Goal: Use online tool/utility: Use online tool/utility

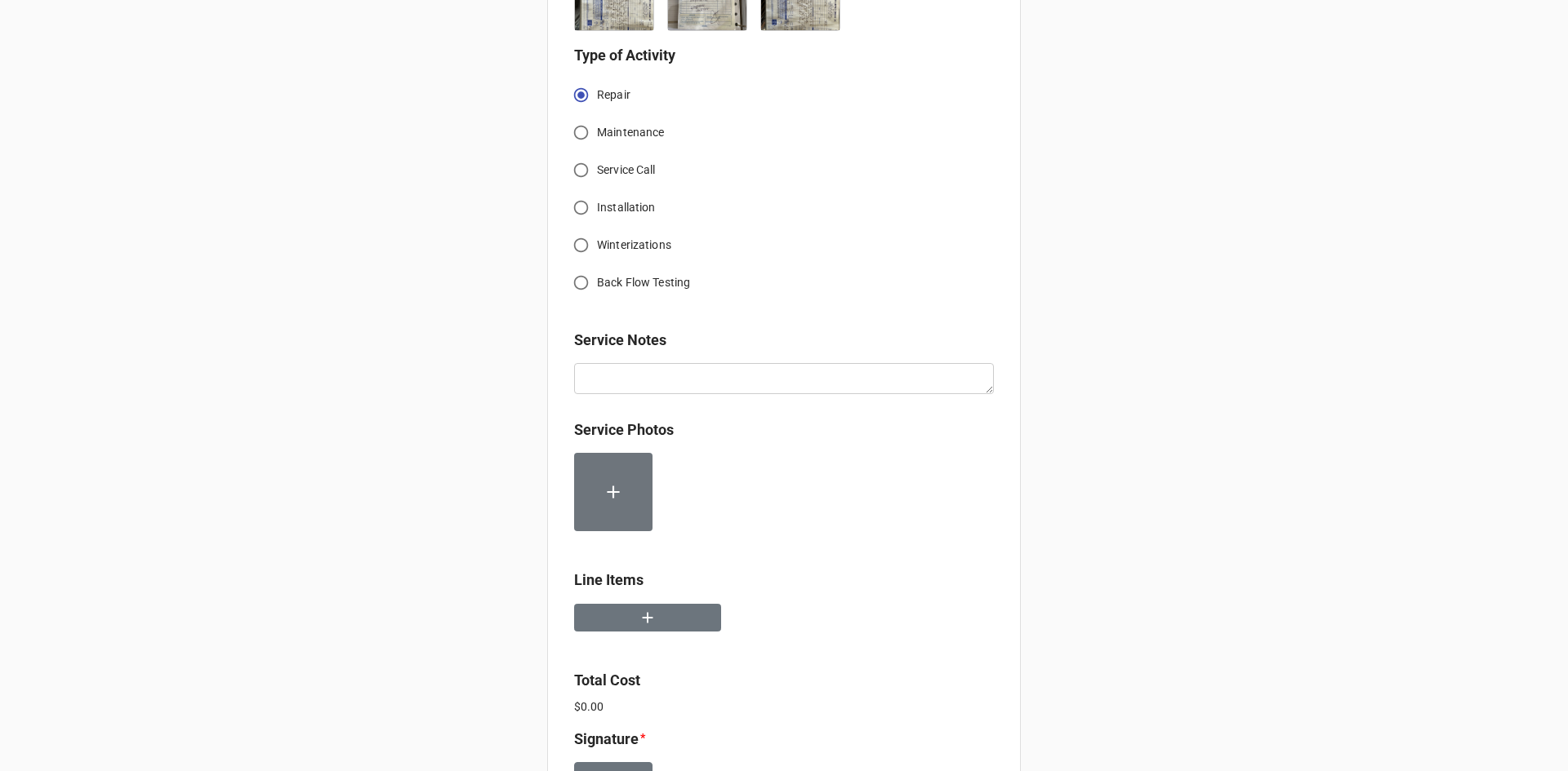
scroll to position [653, 0]
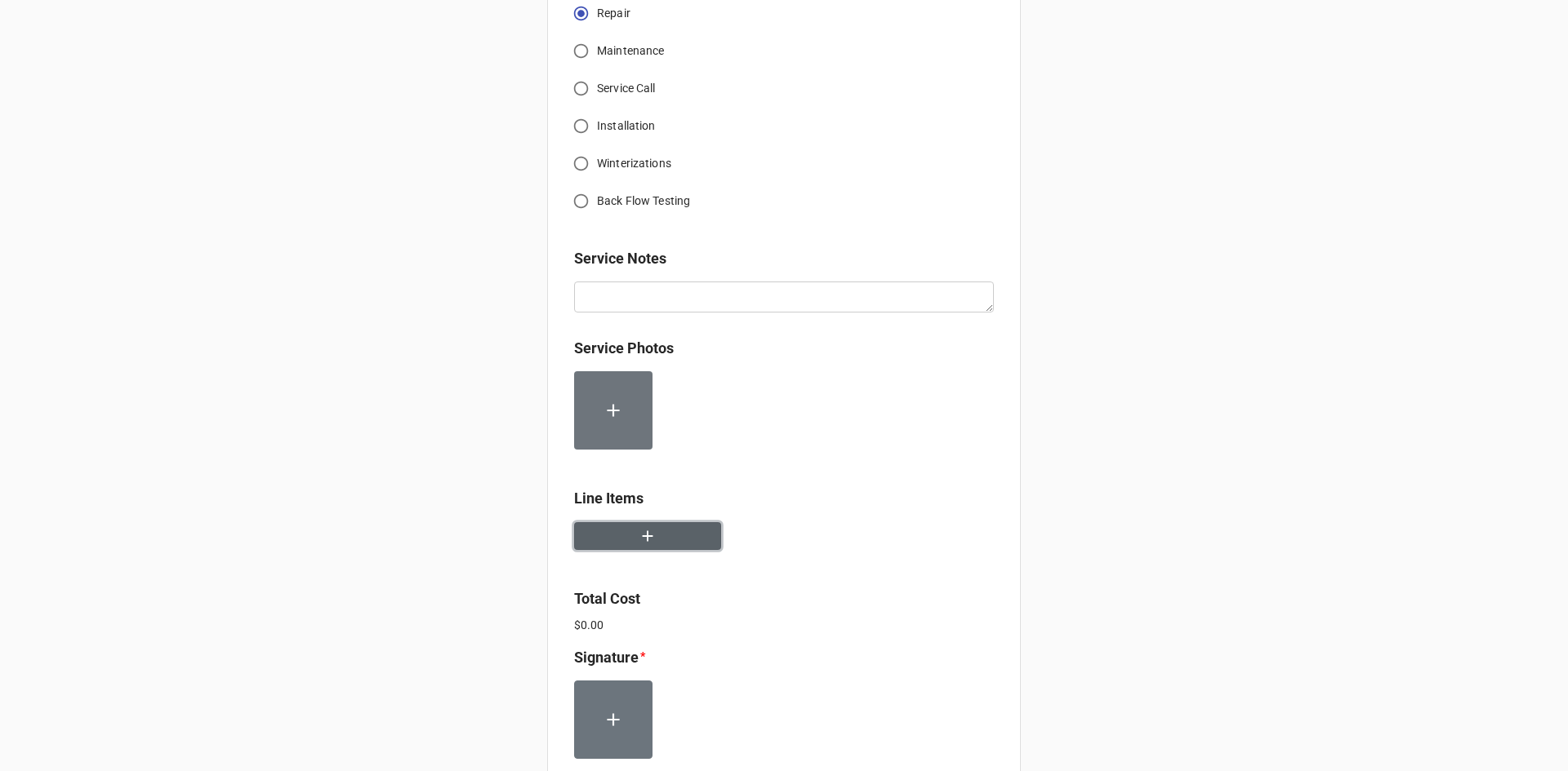
click at [647, 531] on icon "button" at bounding box center [647, 536] width 18 height 18
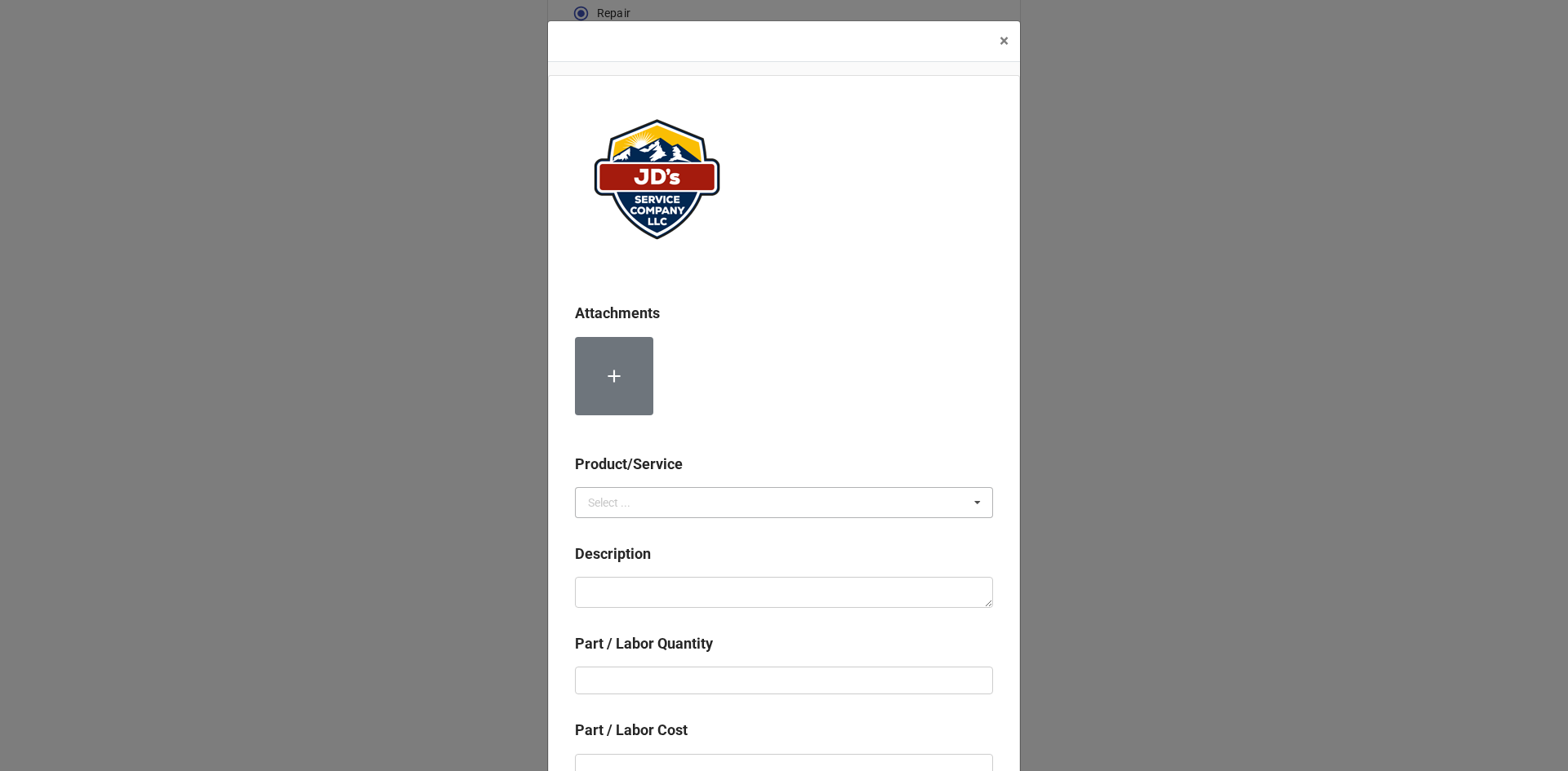
click at [973, 499] on icon at bounding box center [978, 502] width 24 height 30
click at [629, 533] on div "Services" at bounding box center [784, 532] width 417 height 30
click at [609, 598] on textarea at bounding box center [784, 593] width 418 height 31
paste textarea "3:00pm-4:00pm; Job 4434: Removed & replaced Cube Guide on Ice Machine. Assured …"
type textarea "x"
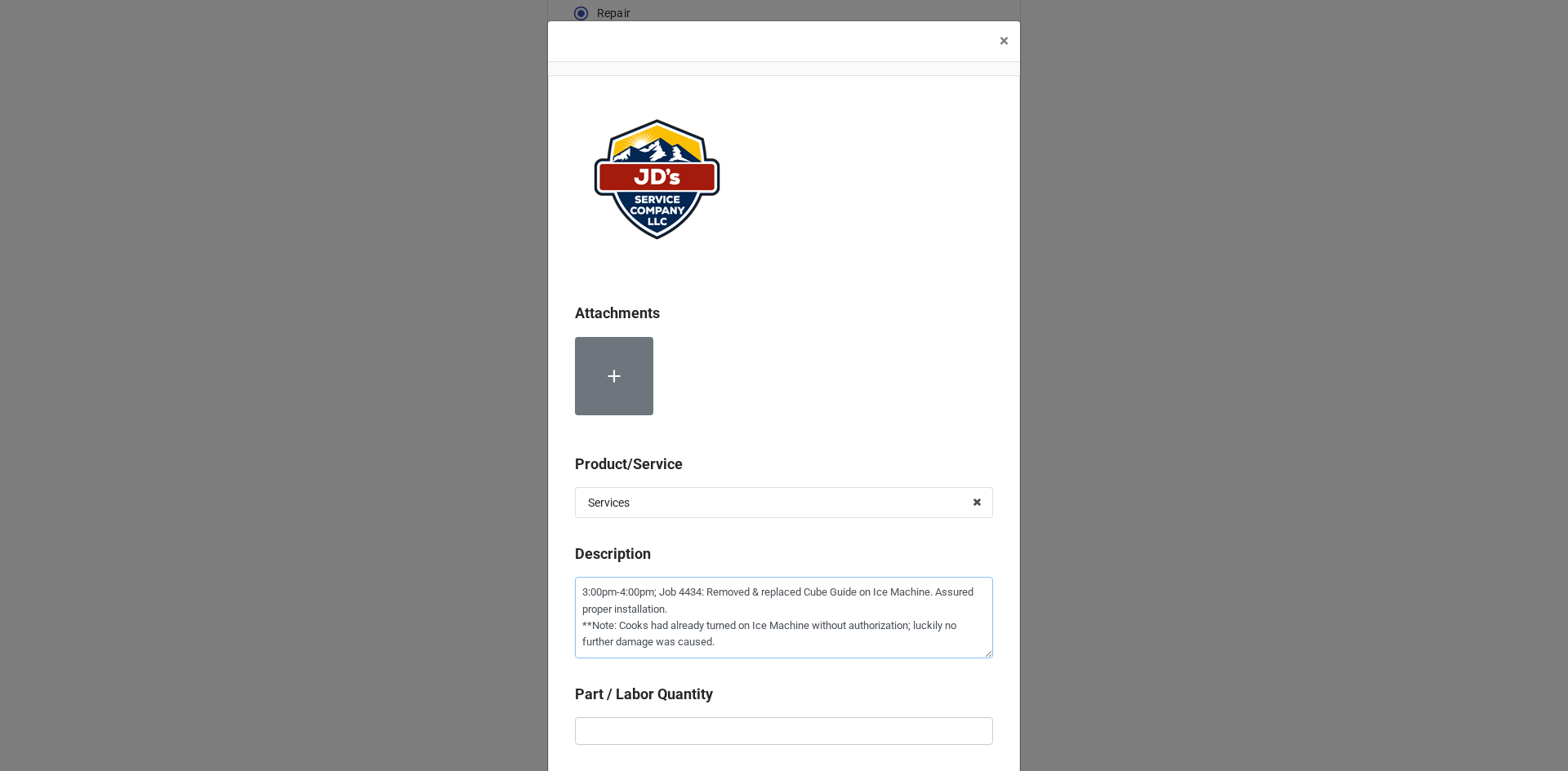
type textarea "3:00pm-4:00pm; Job 4434: Removed & replaced Cube Guide on Ice Machine. Assured …"
click at [634, 727] on input "text" at bounding box center [784, 731] width 418 height 28
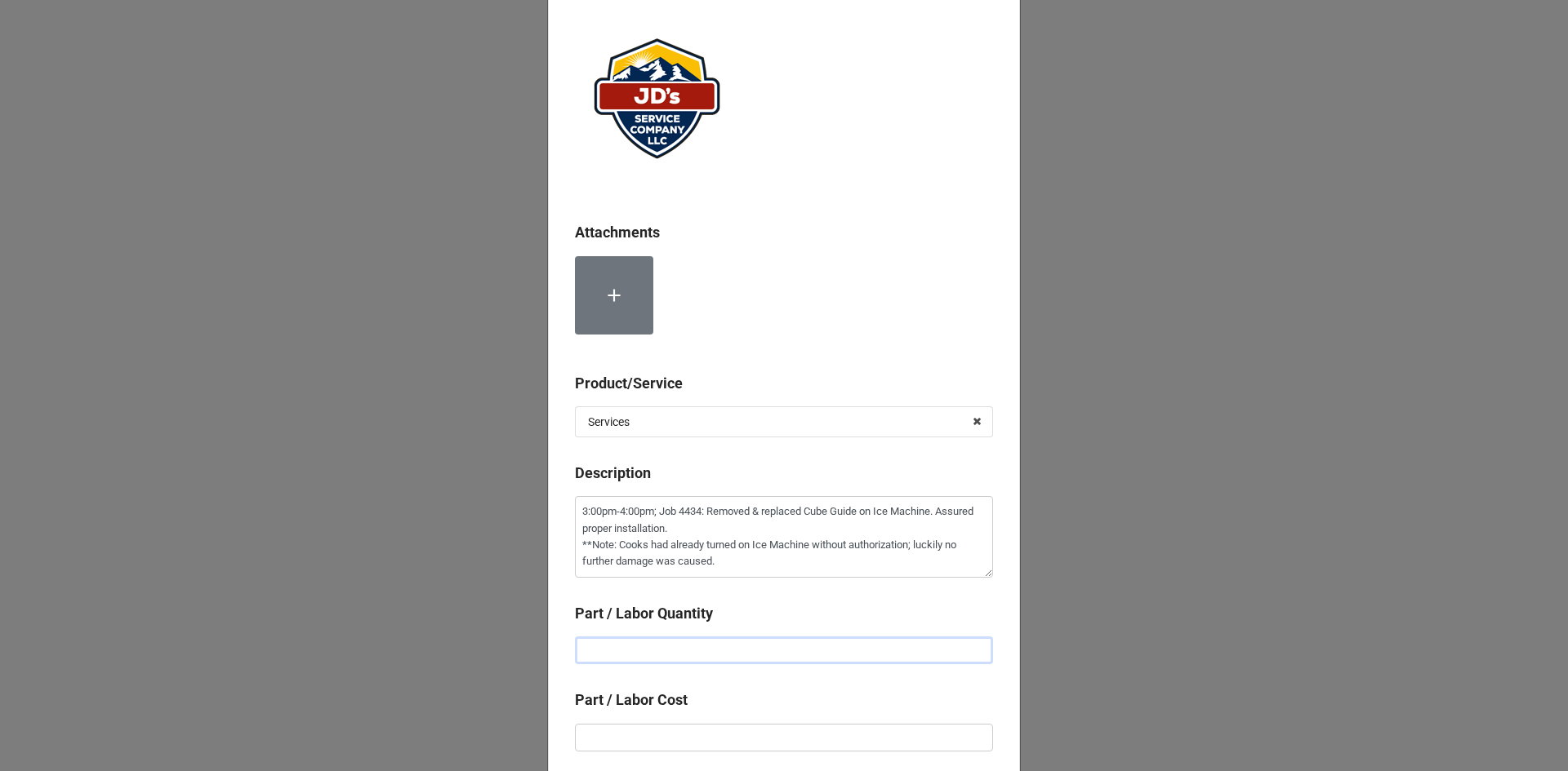
scroll to position [81, 0]
type textarea "x"
type input "1"
type textarea "x"
type input "$2.00"
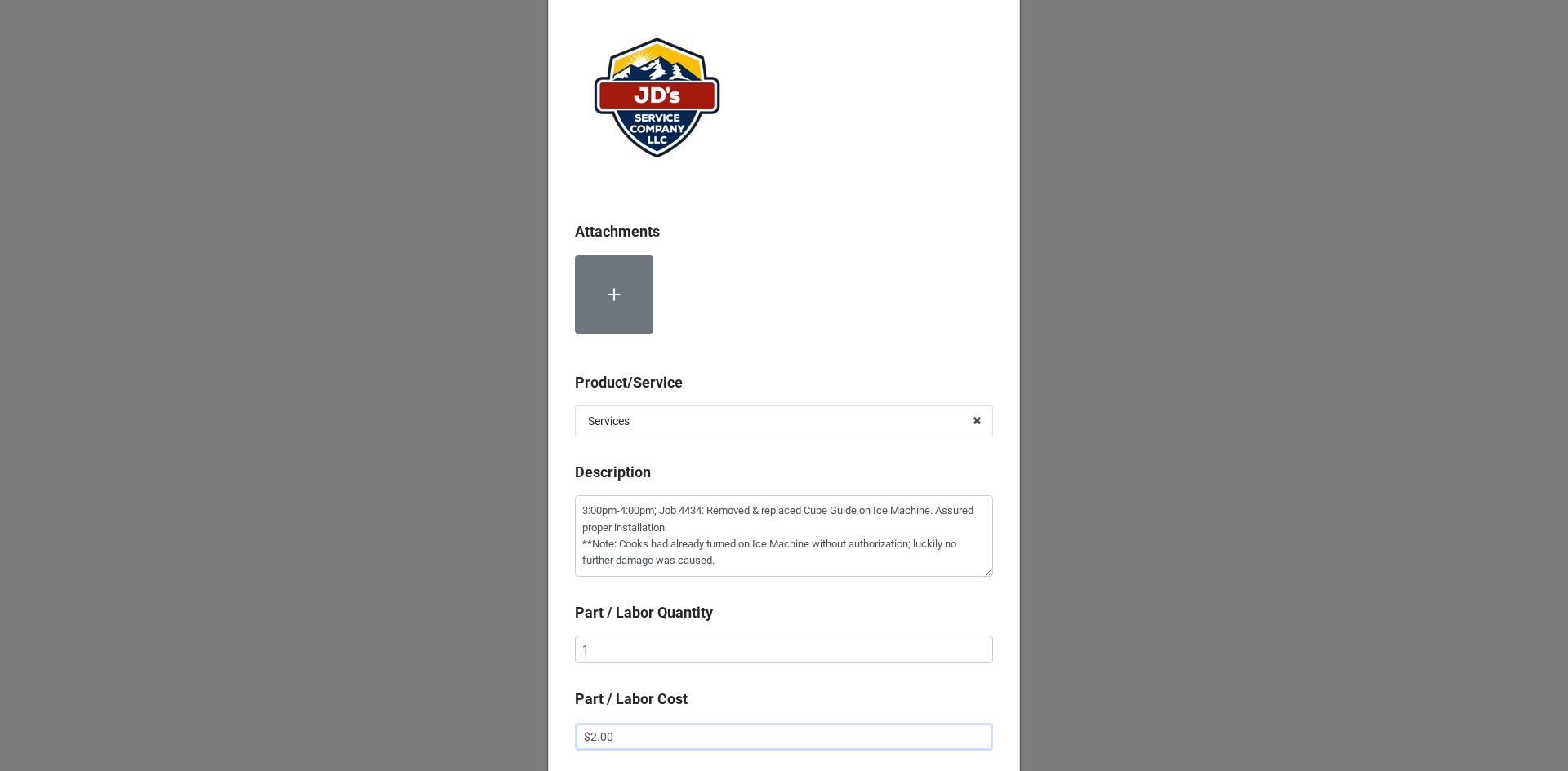
type textarea "x"
type input "$22.00"
type textarea "x"
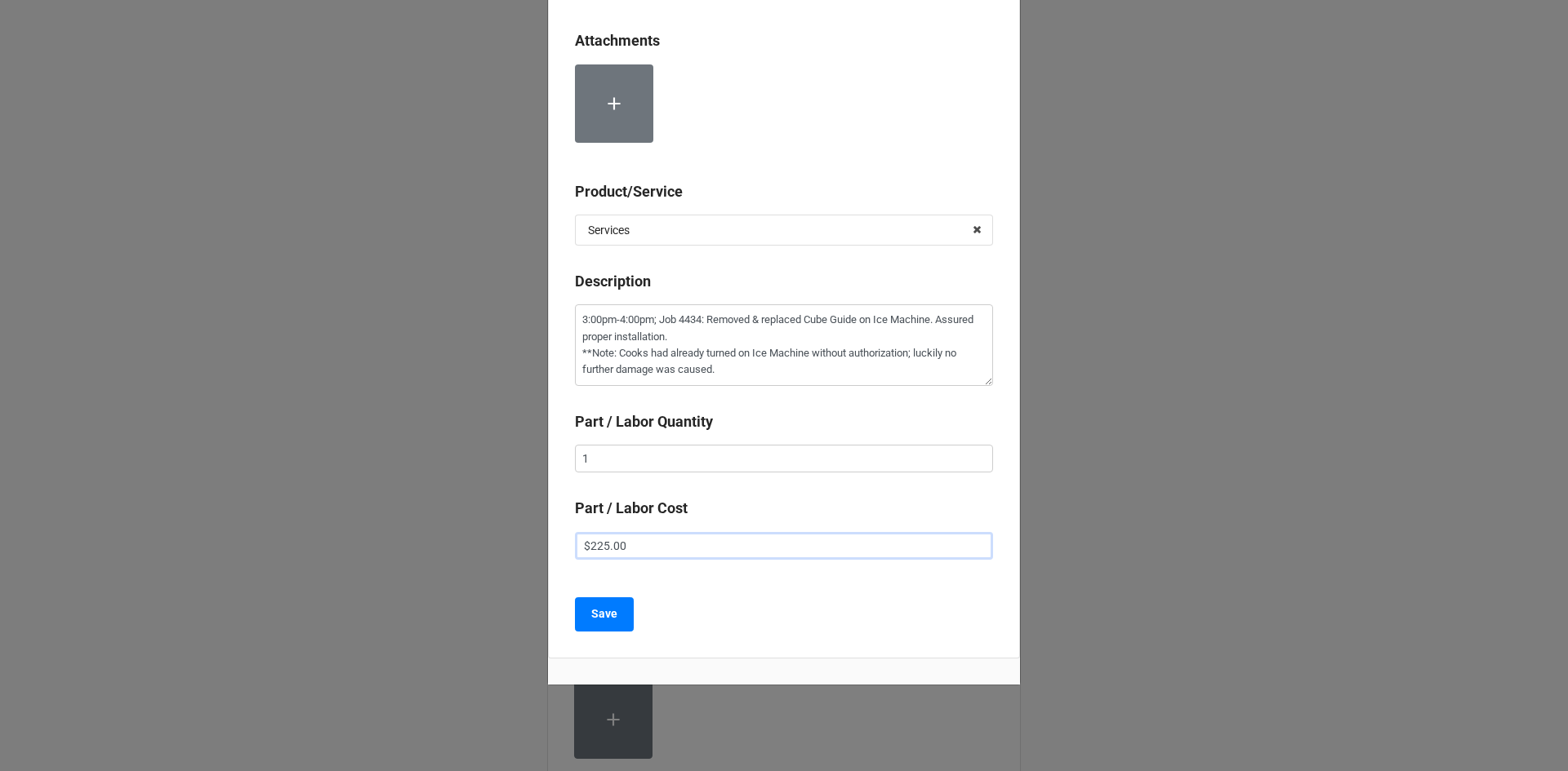
scroll to position [288, 0]
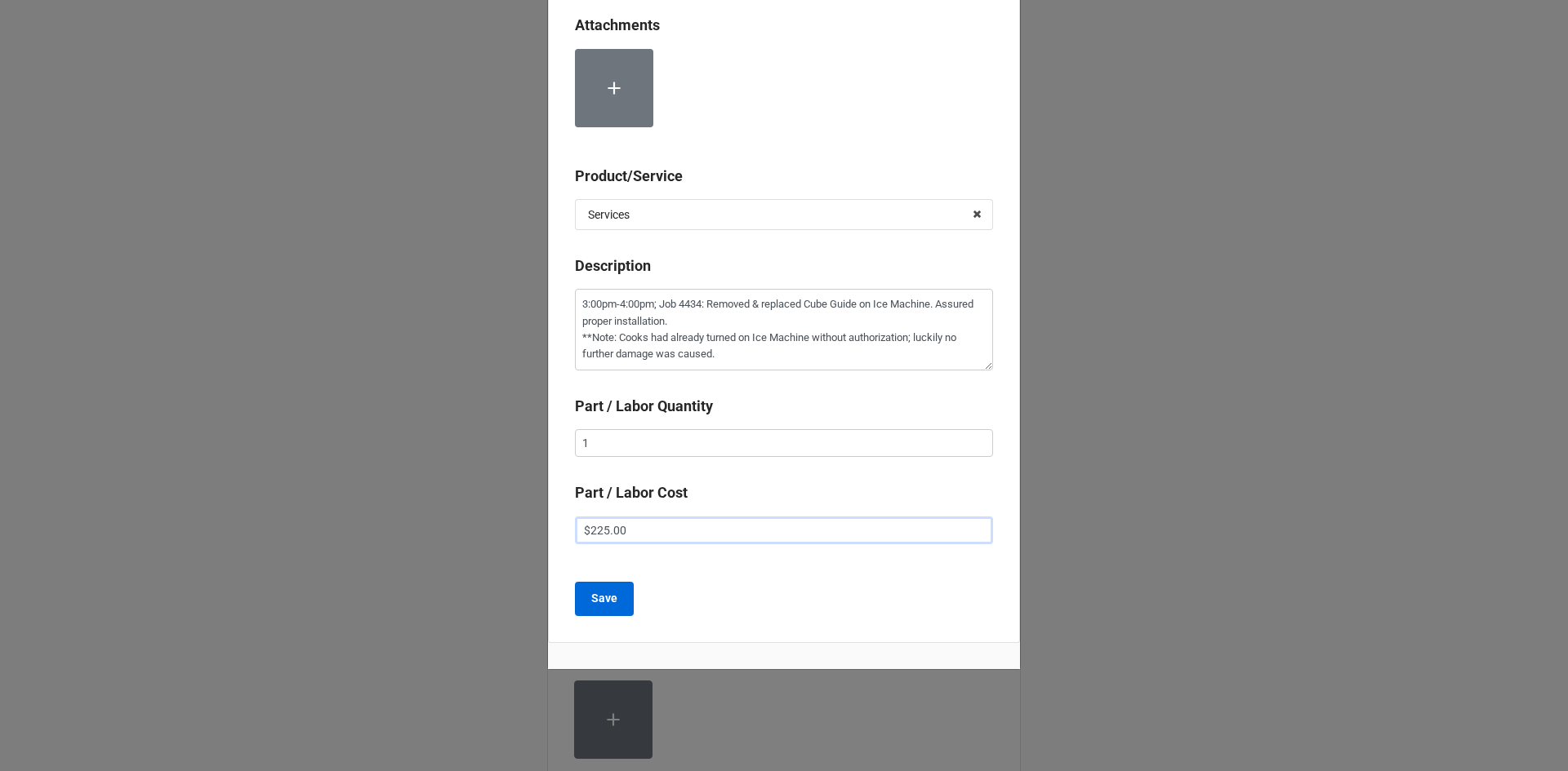
type input "$225.00"
click at [595, 599] on b "Save" at bounding box center [604, 599] width 26 height 17
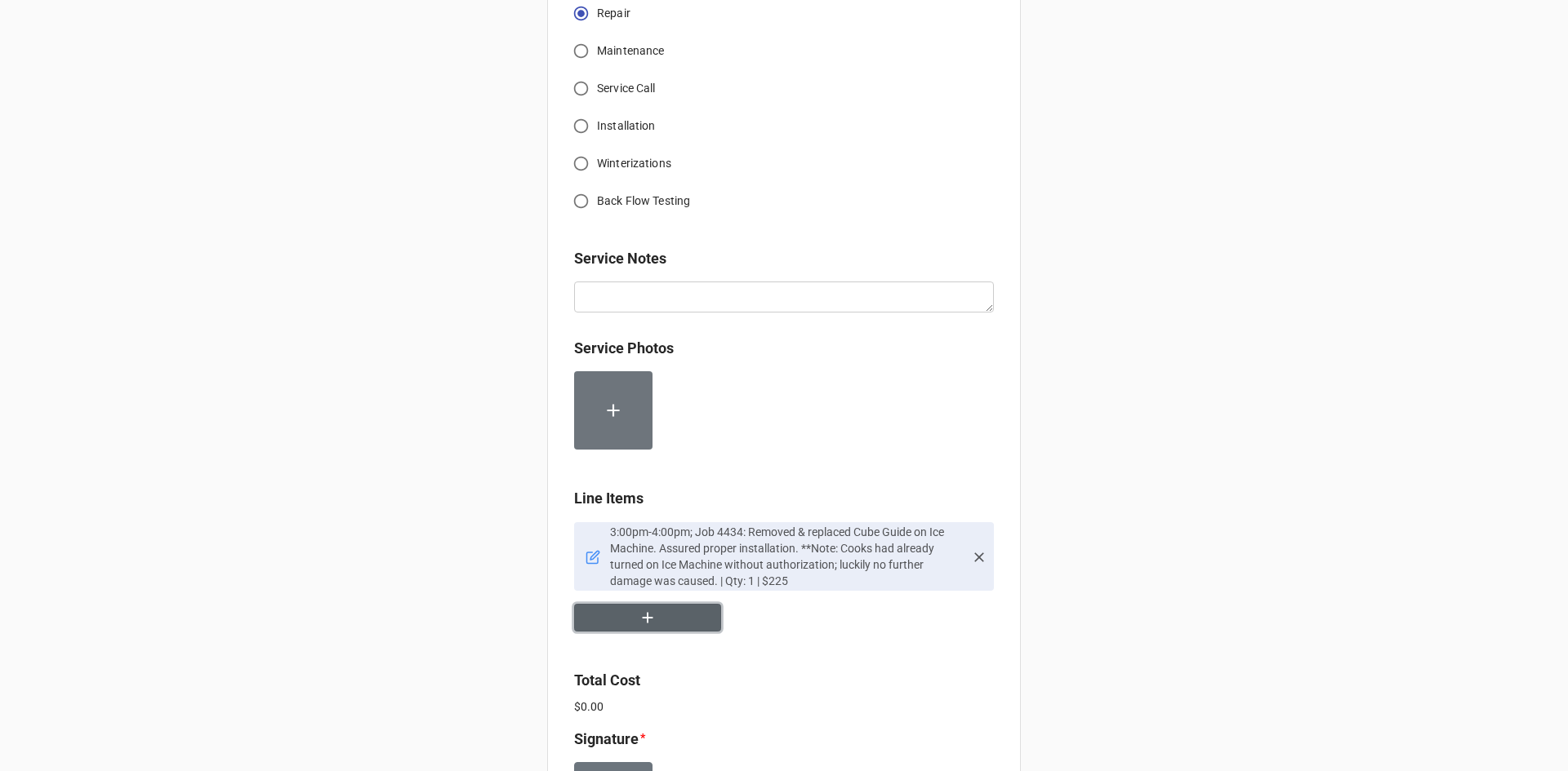
click at [659, 622] on button "button" at bounding box center [647, 618] width 147 height 29
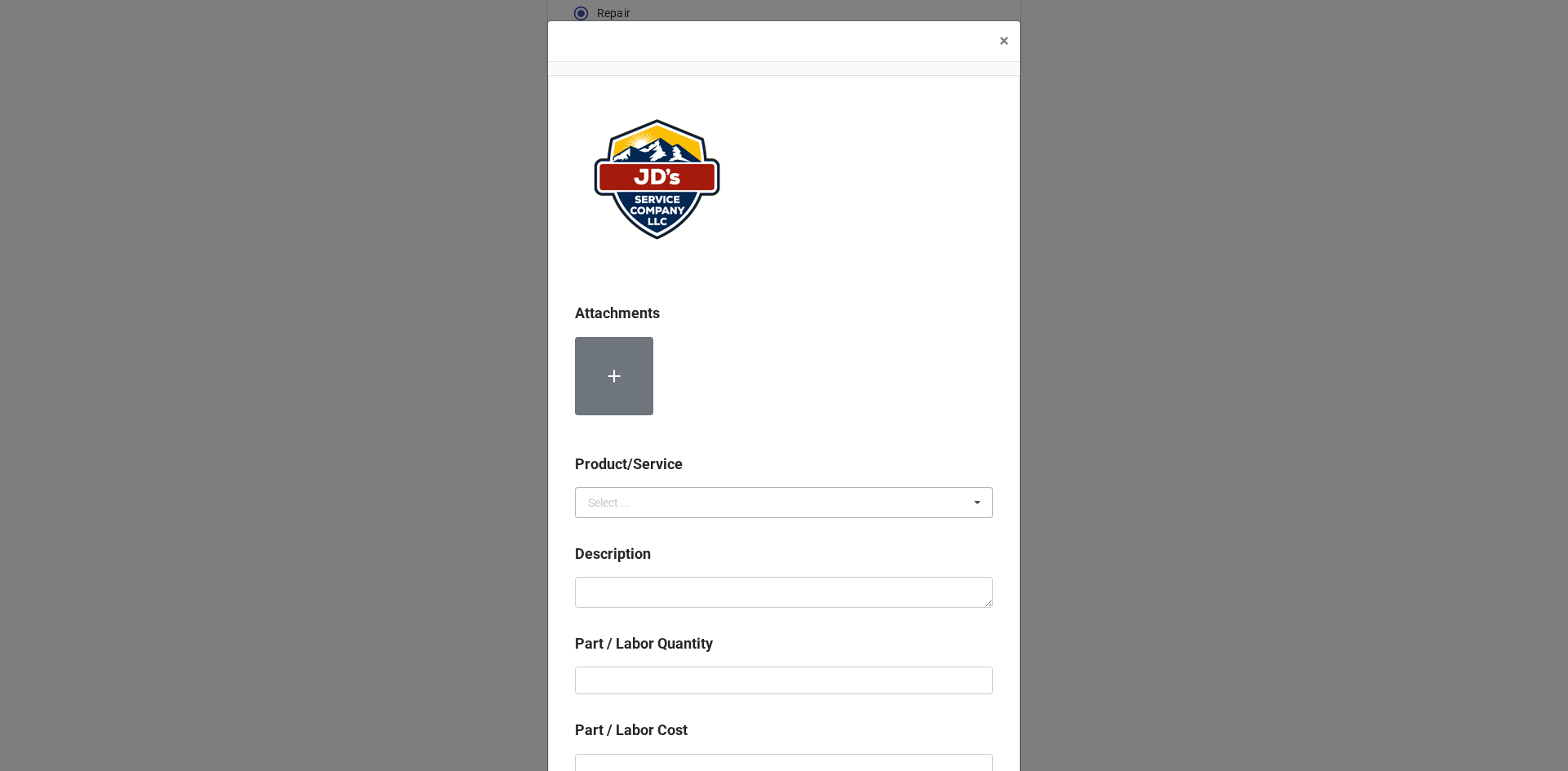
click at [973, 499] on icon at bounding box center [978, 502] width 24 height 30
click at [610, 568] on span "Material Cost" at bounding box center [622, 563] width 68 height 13
drag, startPoint x: 590, startPoint y: 597, endPoint x: 517, endPoint y: 381, distance: 228.0
click at [590, 596] on textarea at bounding box center [784, 593] width 418 height 31
paste textarea "Cube Guide"
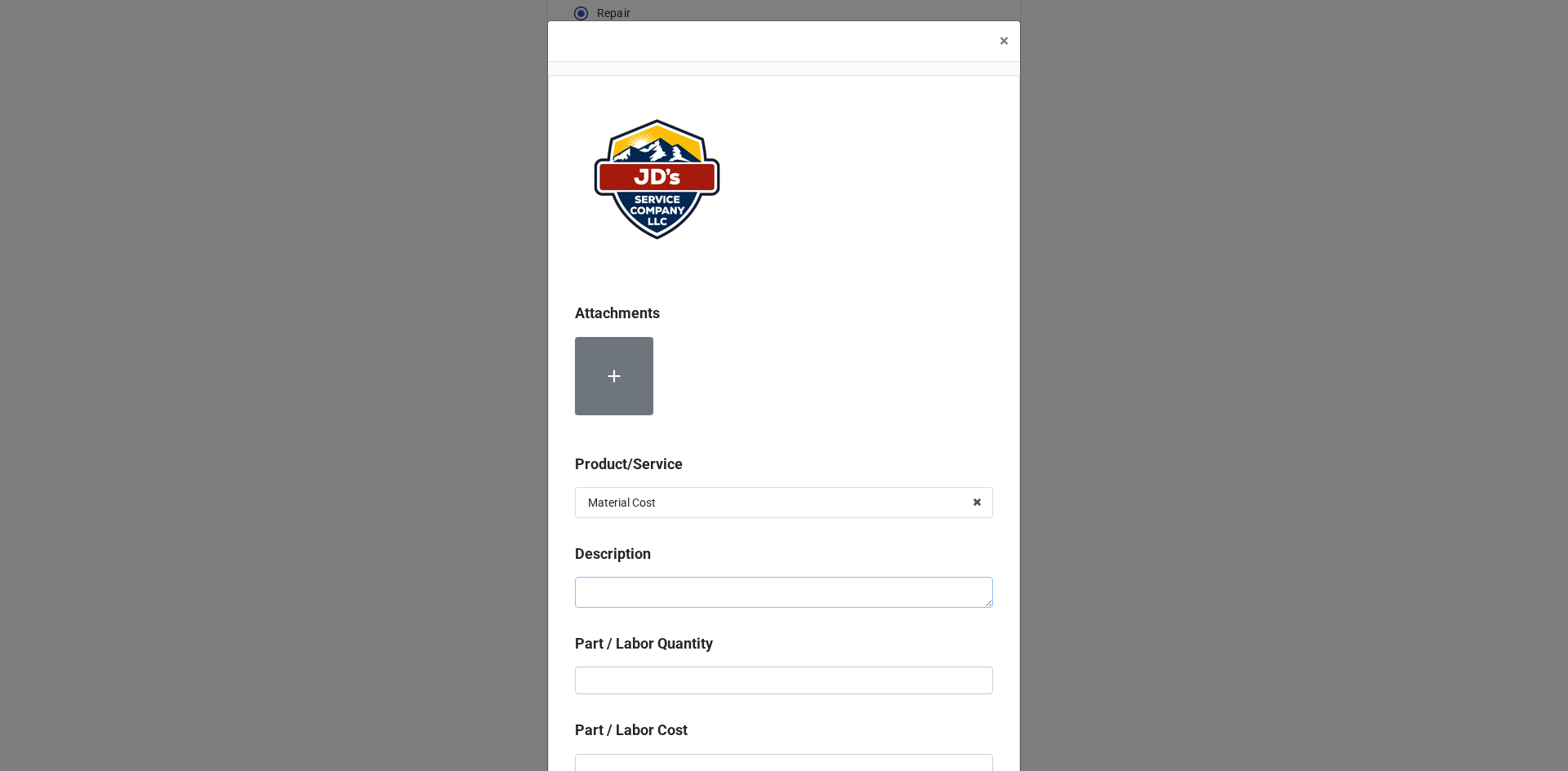
type textarea "x"
type textarea "Cube Guide"
click at [604, 682] on input "text" at bounding box center [784, 681] width 418 height 28
type textarea "x"
type input "1"
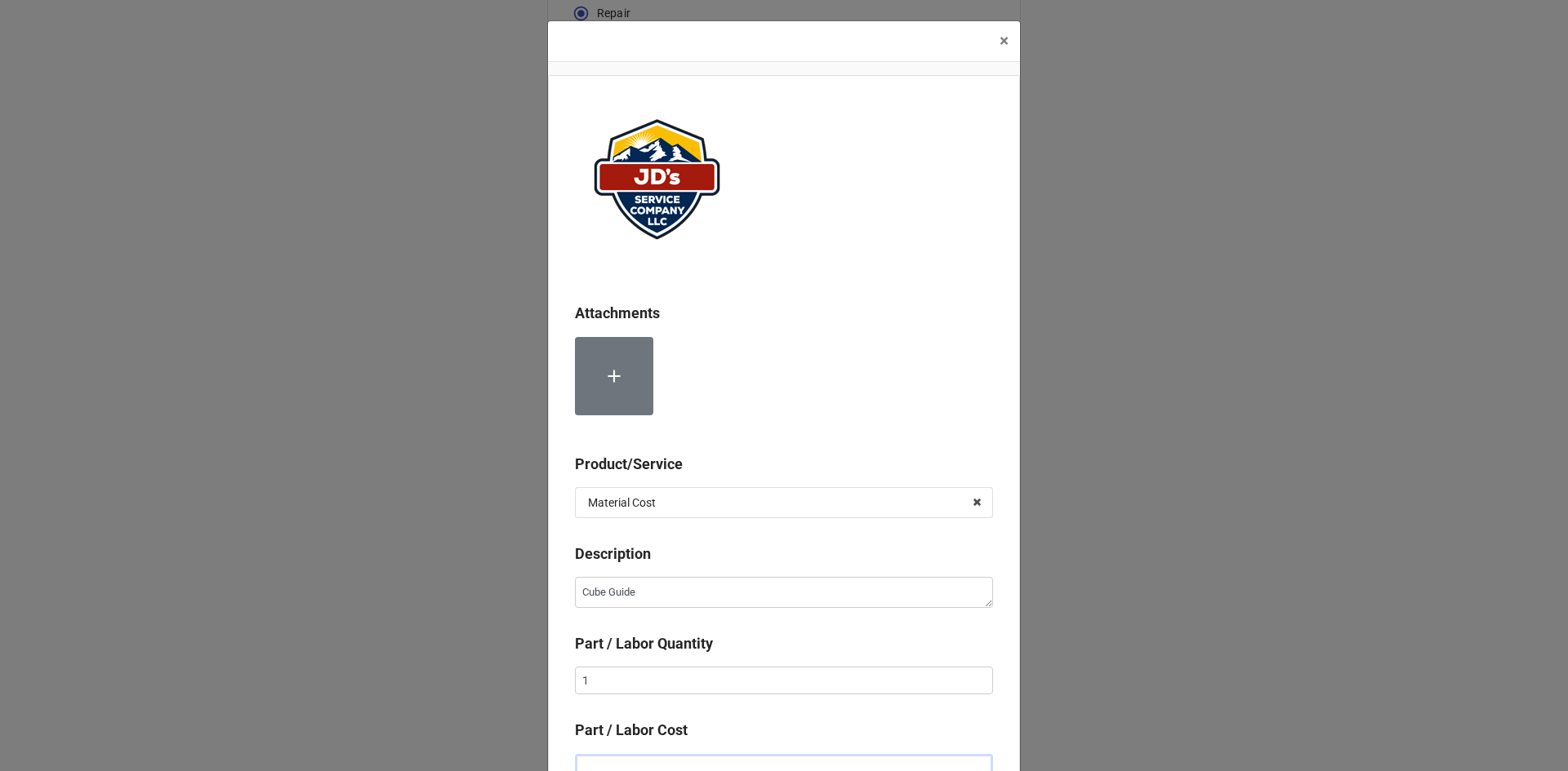
scroll to position [10, 0]
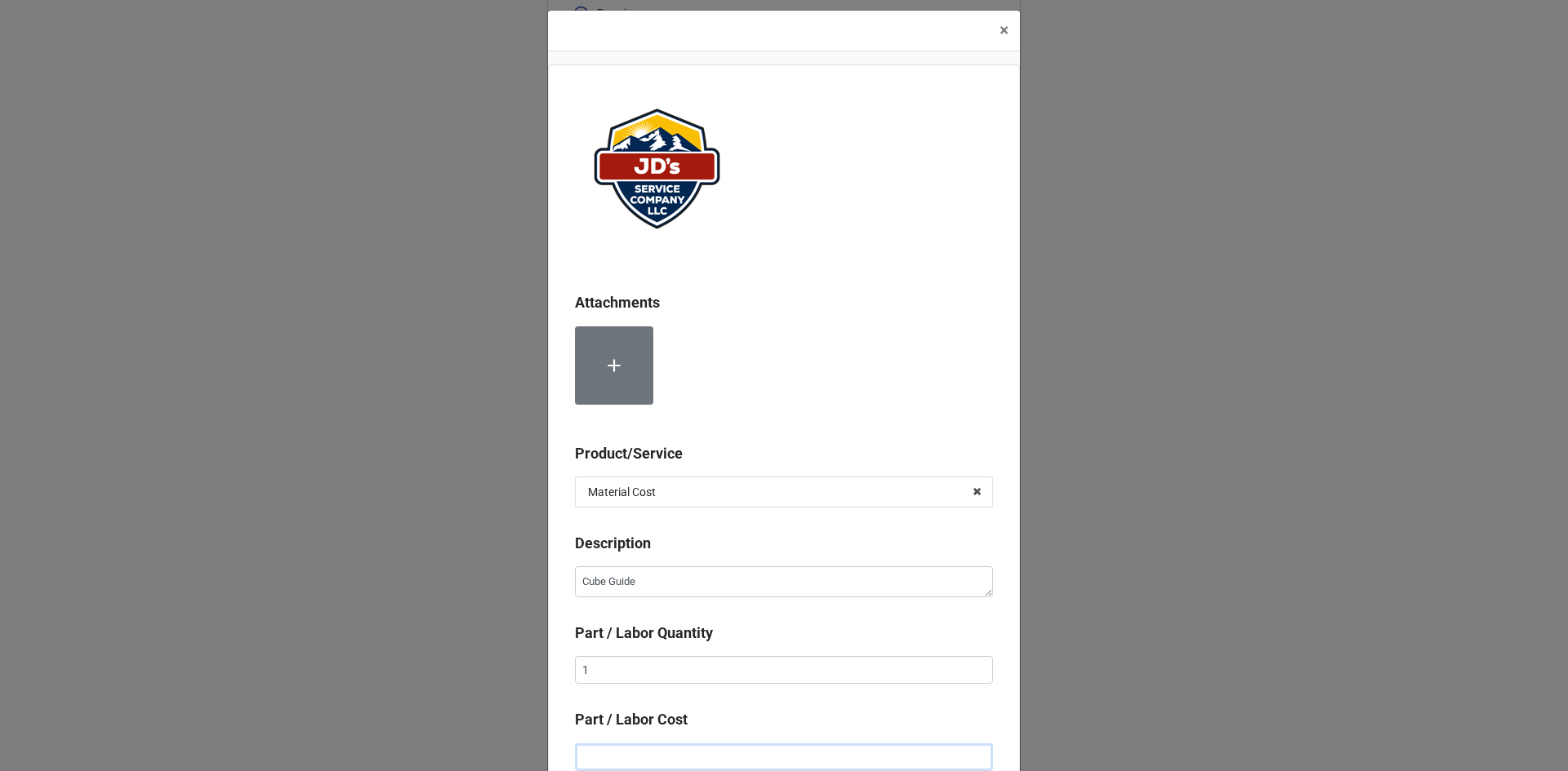
type textarea "x"
type input "$9.00"
type textarea "x"
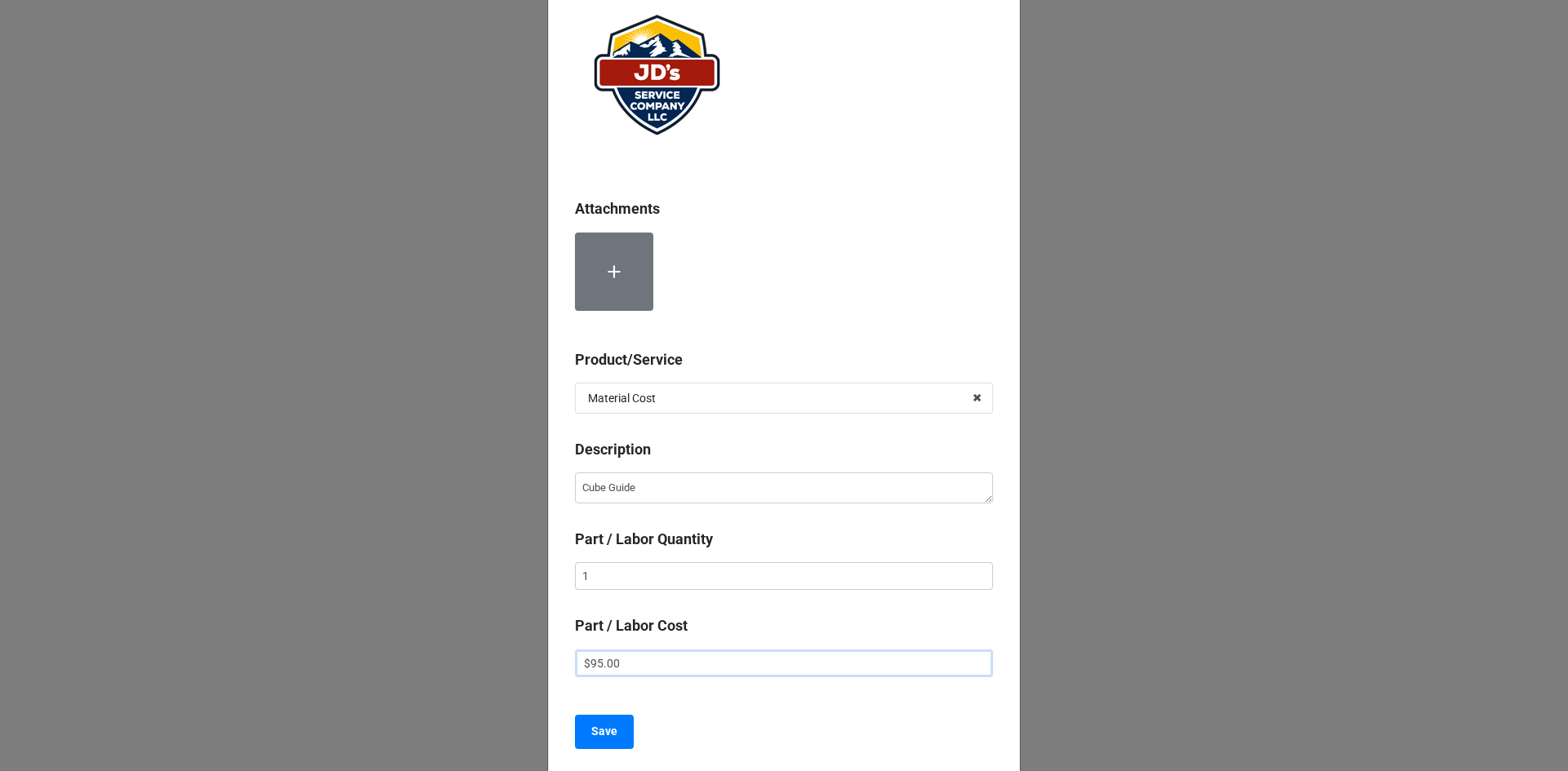
scroll to position [237, 0]
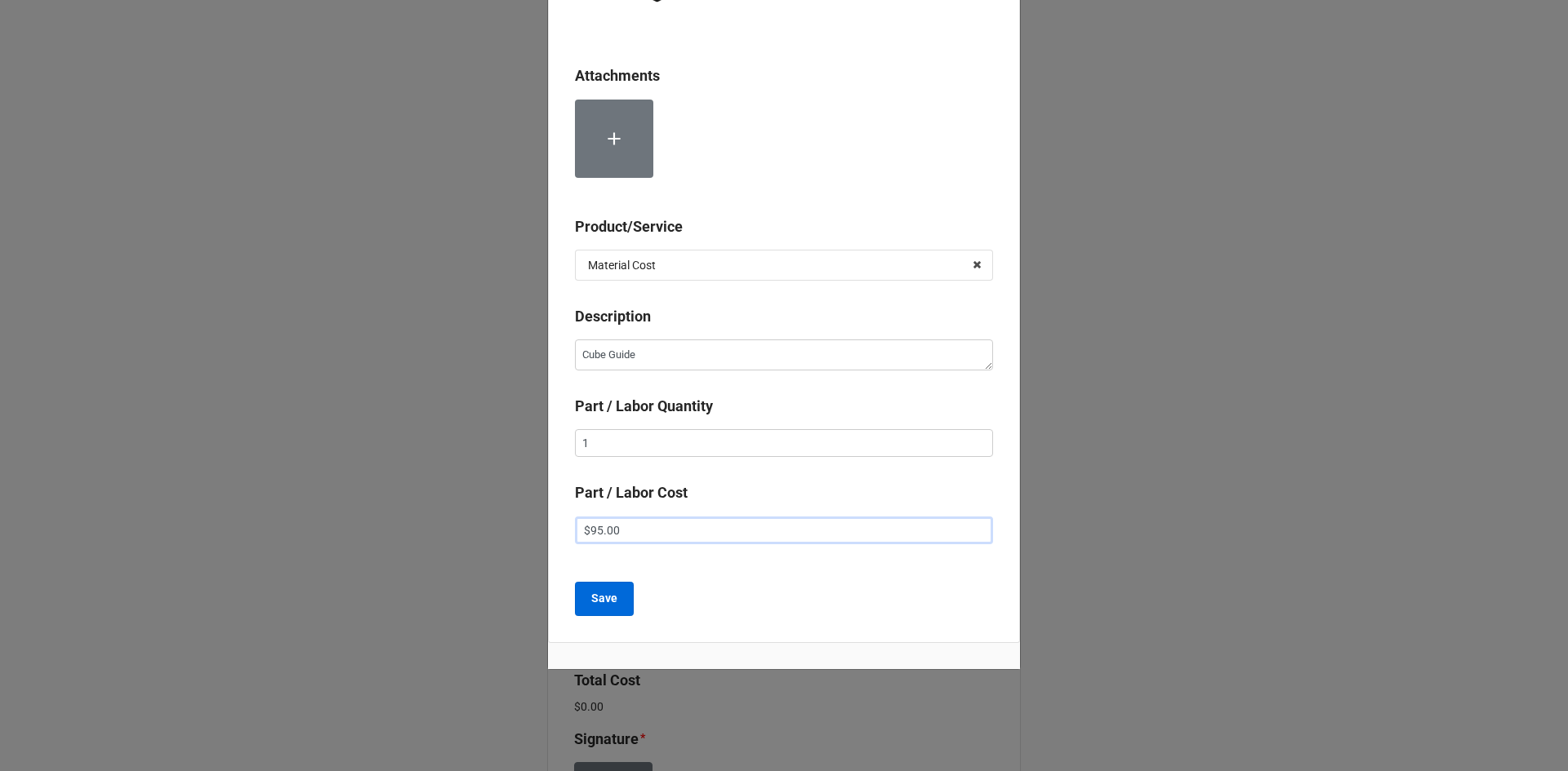
type input "$95.00"
click at [599, 610] on button "Save" at bounding box center [604, 599] width 59 height 35
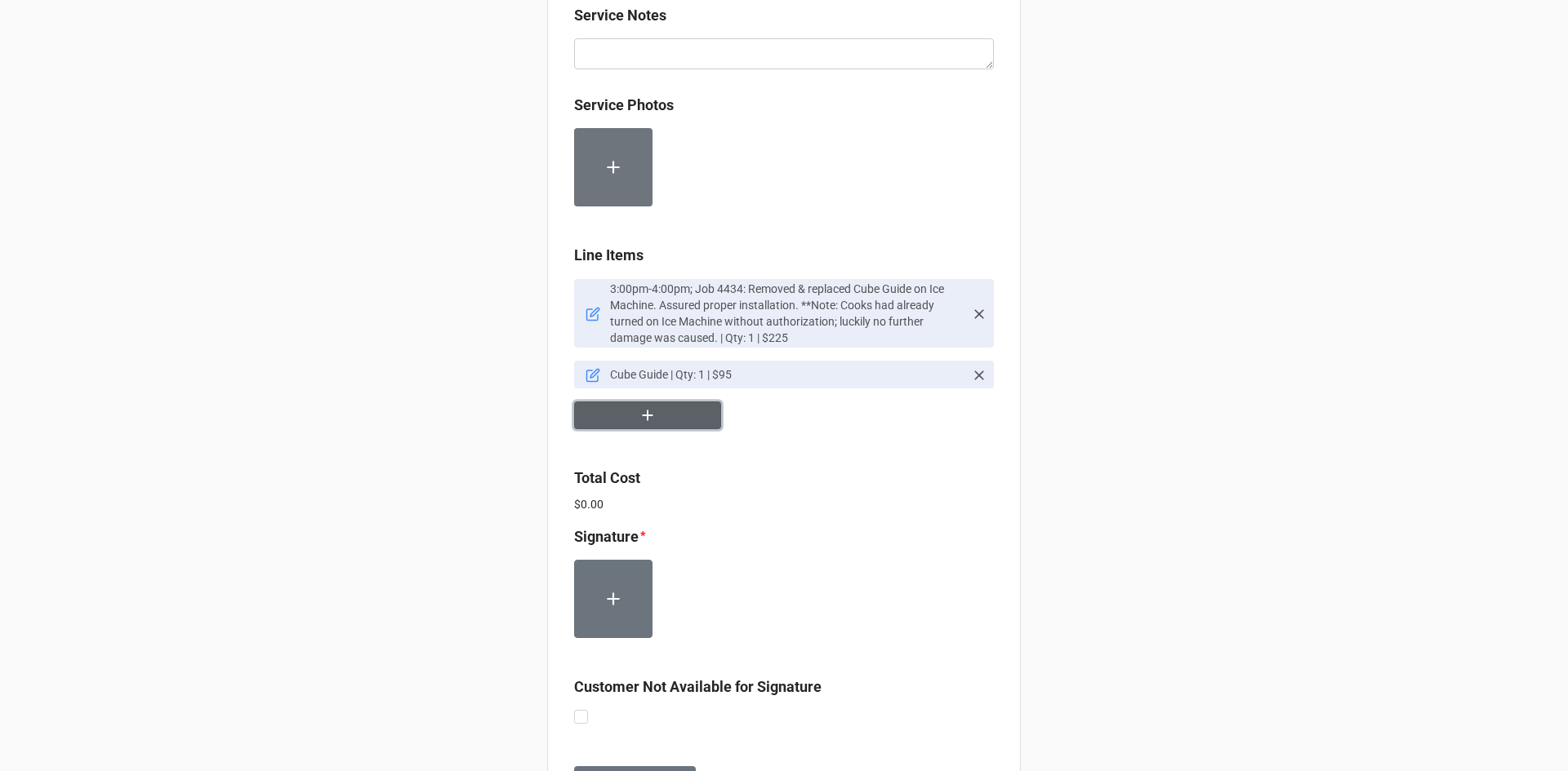
scroll to position [897, 0]
click at [581, 709] on label at bounding box center [581, 709] width 14 height 0
checkbox input "true"
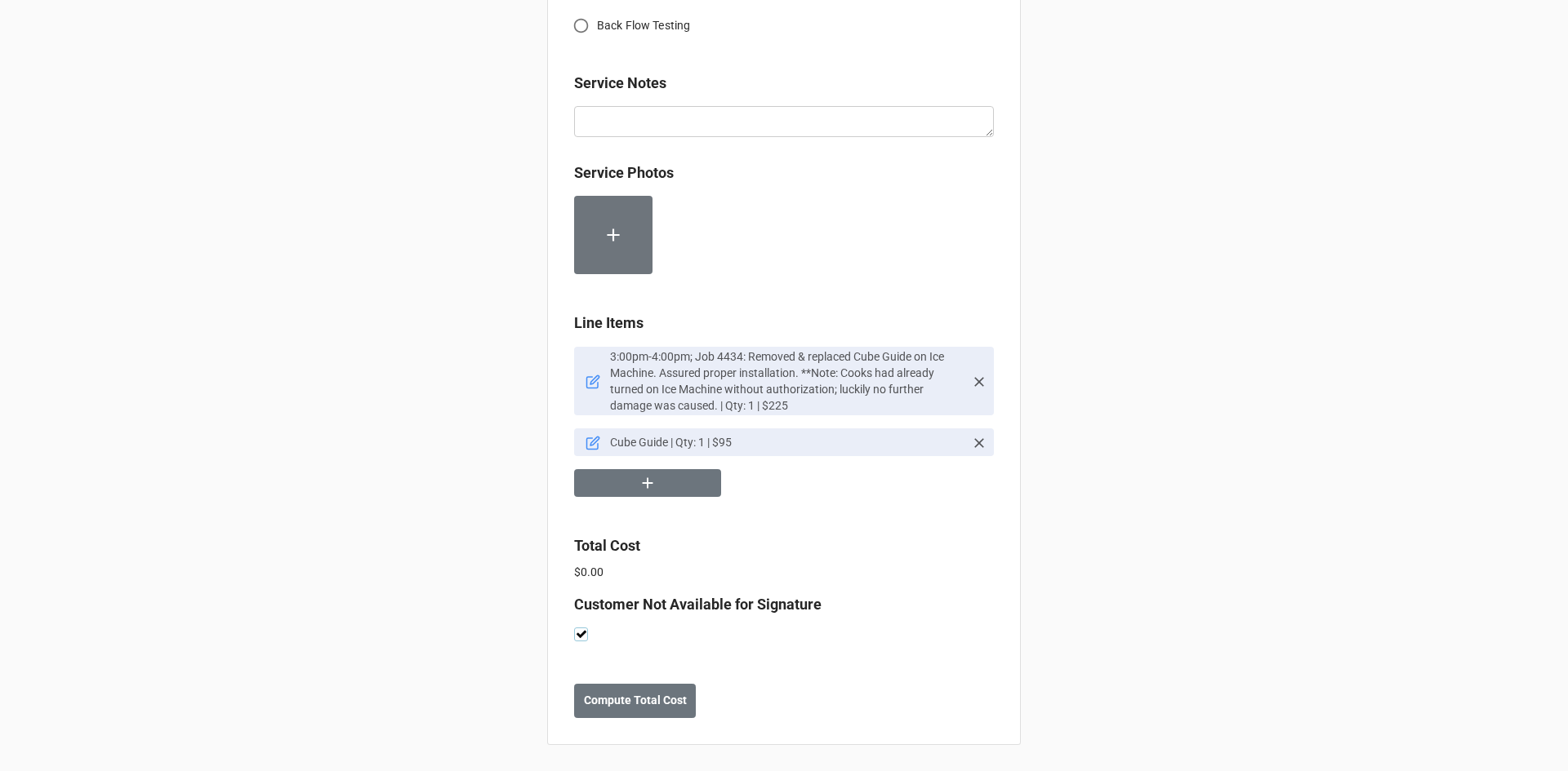
scroll to position [829, 0]
click at [628, 696] on b "Compute Total Cost" at bounding box center [635, 701] width 103 height 17
click at [597, 703] on b "Save" at bounding box center [603, 701] width 26 height 17
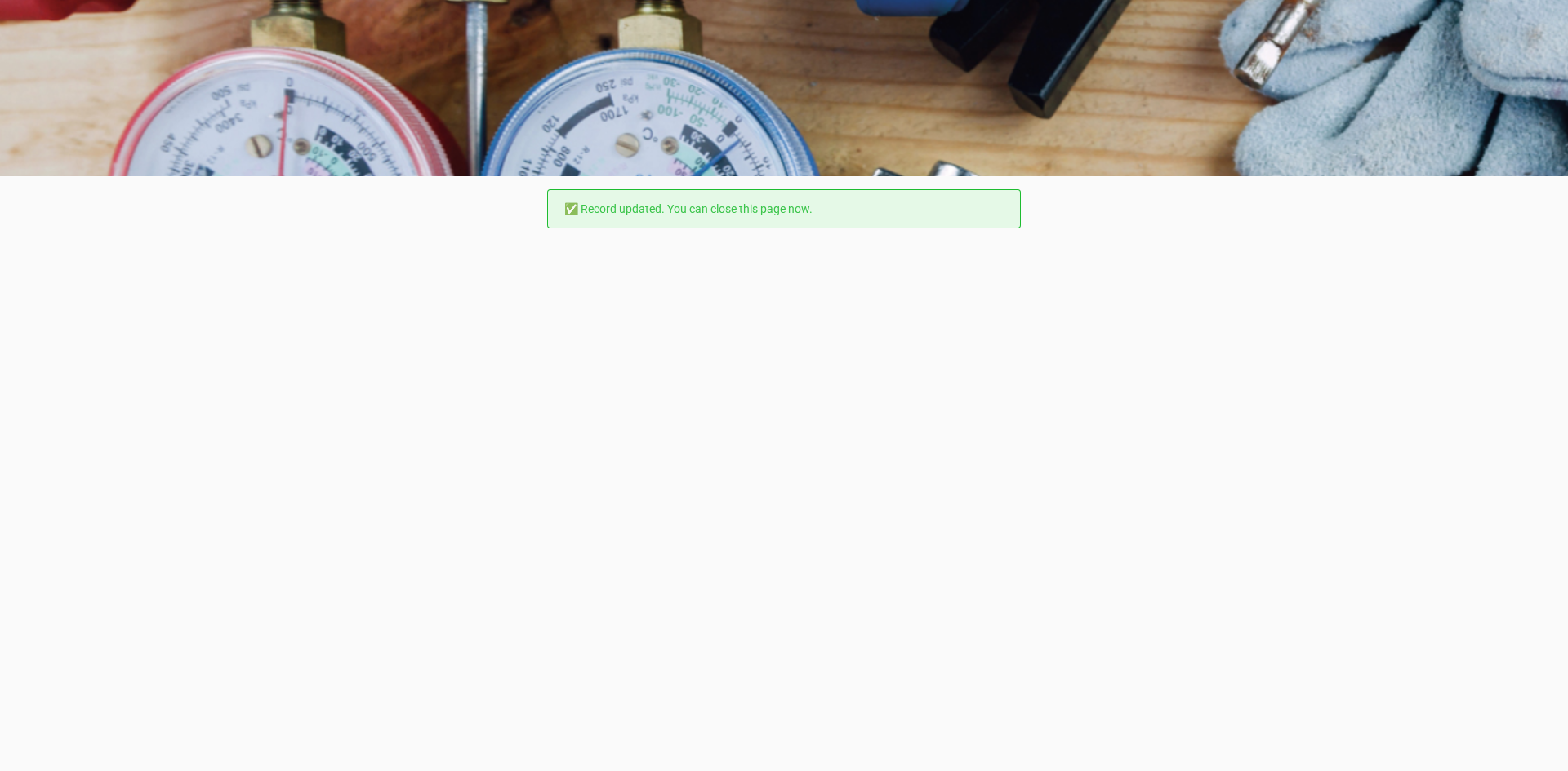
scroll to position [0, 0]
